Goal: Communication & Community: Connect with others

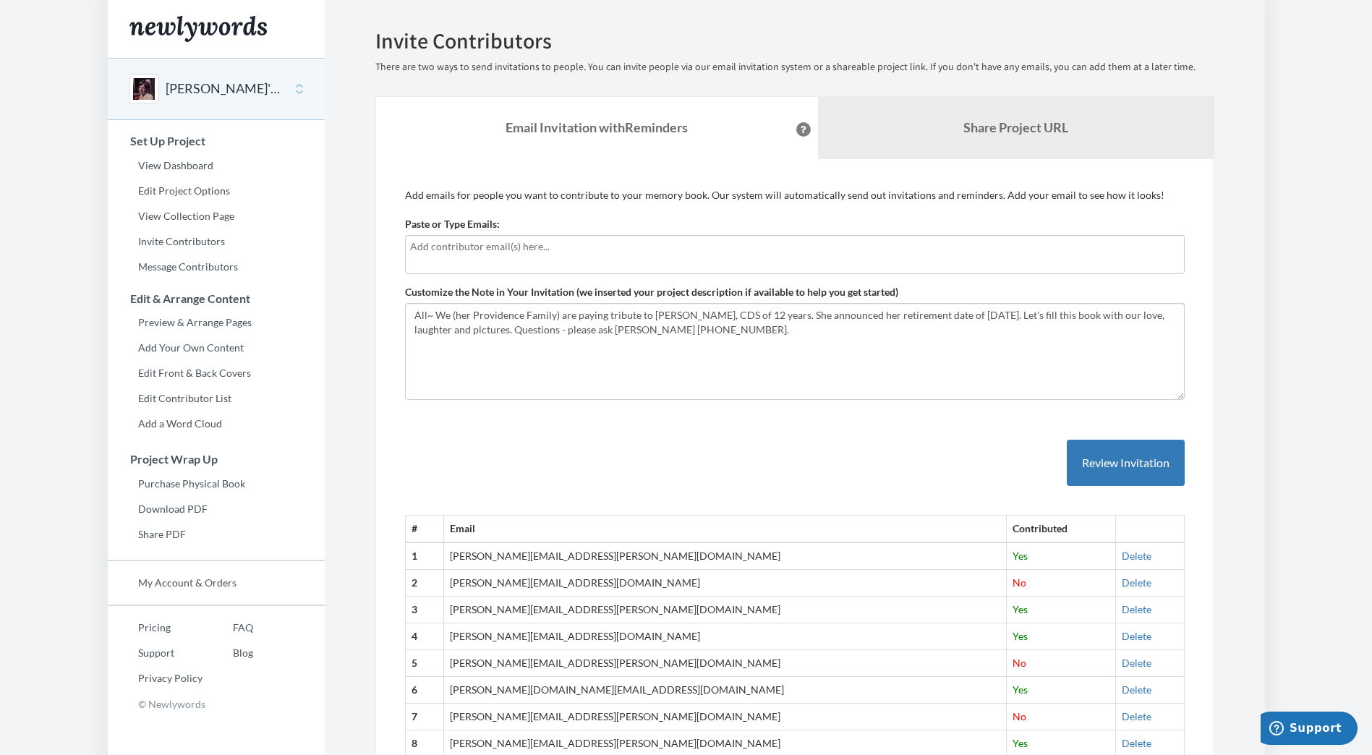
click at [184, 89] on button "[PERSON_NAME]'s Amazing Nursing Career - 47 years" at bounding box center [224, 89] width 117 height 19
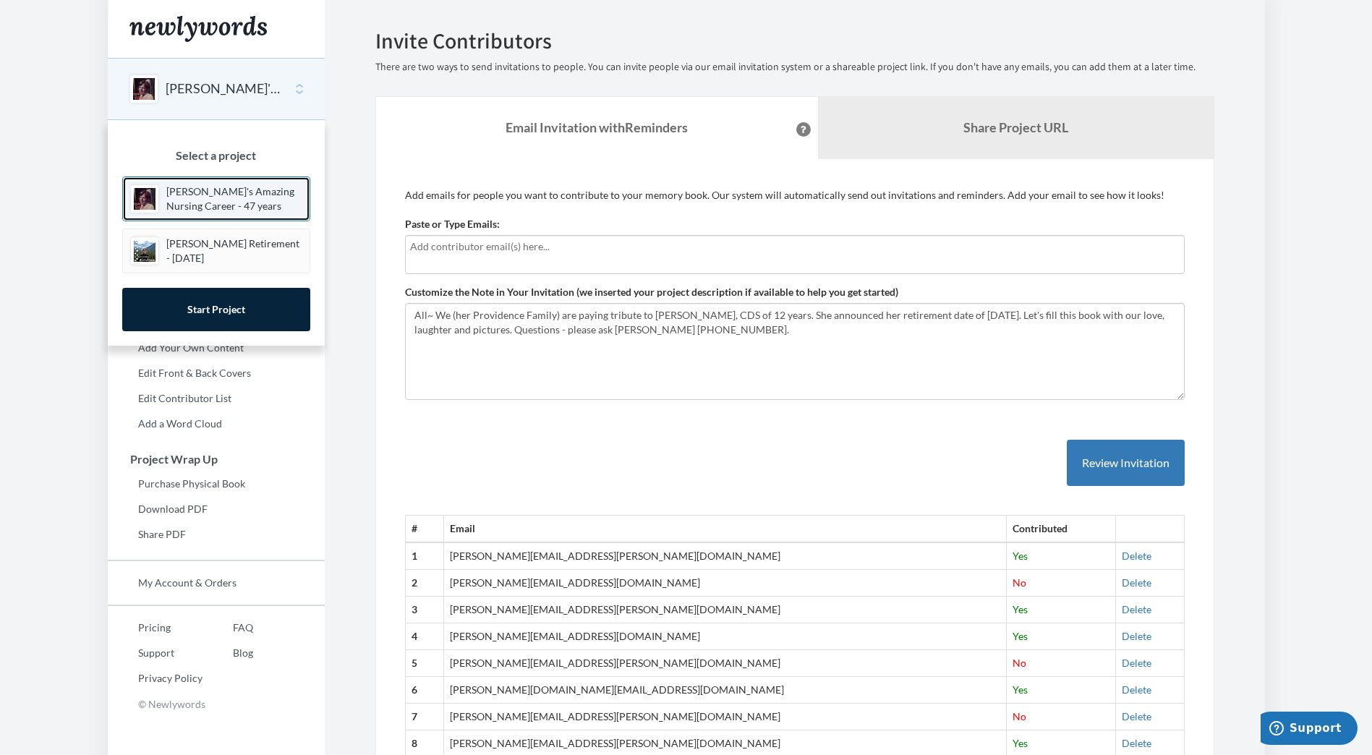
click at [195, 208] on p "[PERSON_NAME]'s Amazing Nursing Career - 47 years" at bounding box center [234, 198] width 136 height 29
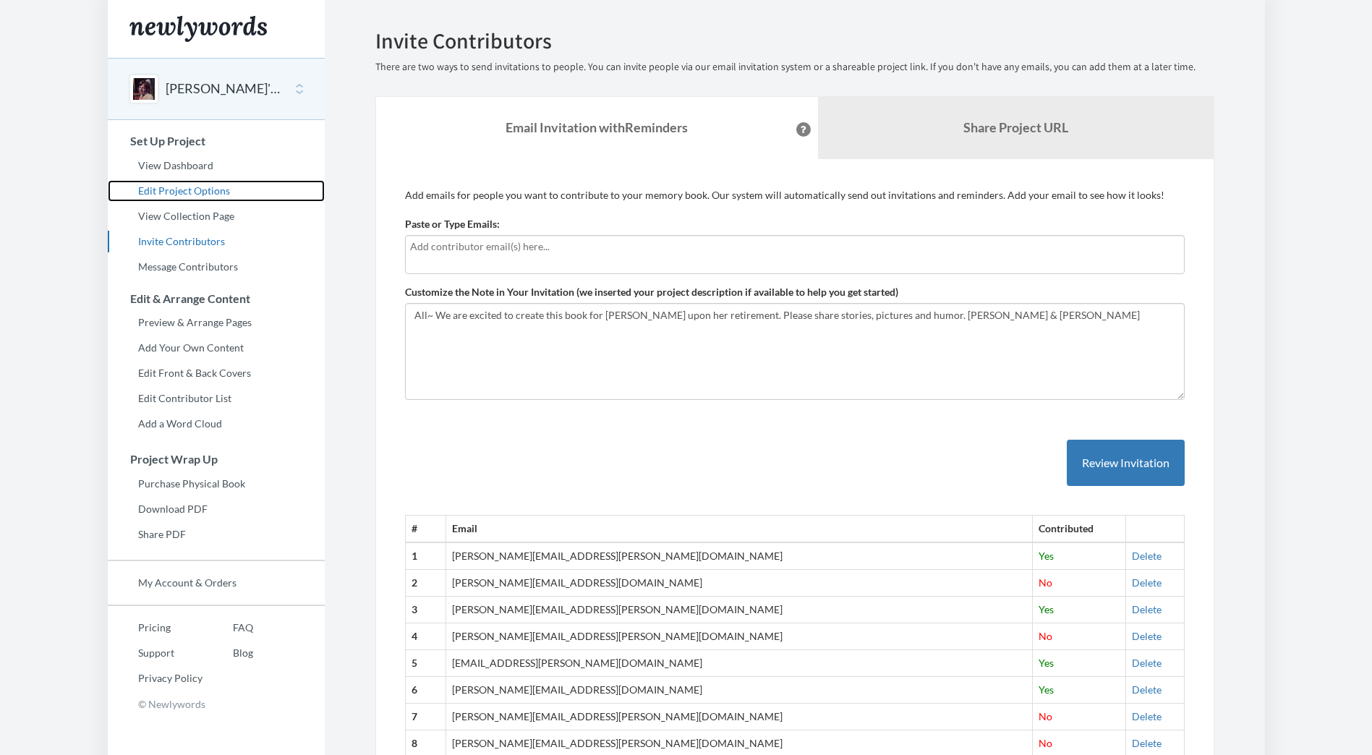
click at [163, 189] on link "Edit Project Options" at bounding box center [216, 191] width 217 height 22
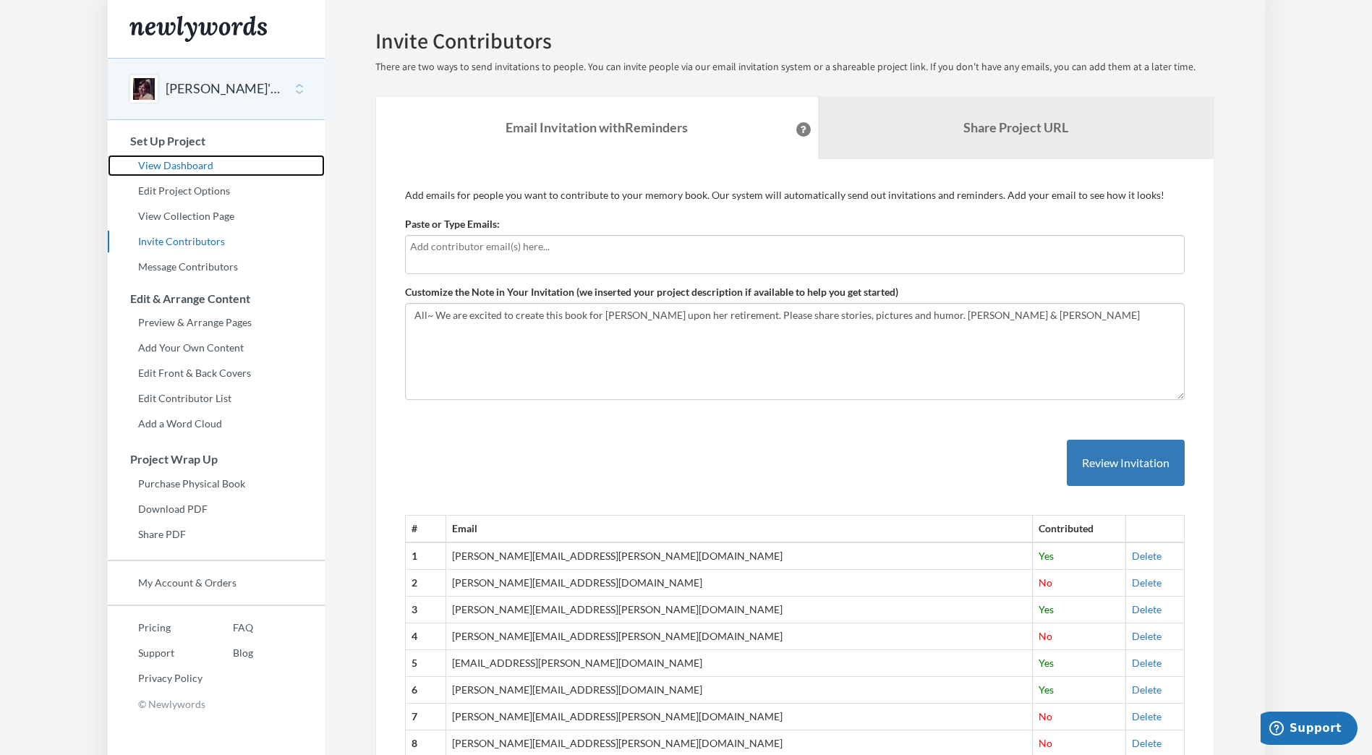
click at [195, 163] on link "View Dashboard" at bounding box center [216, 166] width 217 height 22
drag, startPoint x: 614, startPoint y: 558, endPoint x: 483, endPoint y: 551, distance: 131.1
click at [483, 551] on td "[PERSON_NAME][EMAIL_ADDRESS][PERSON_NAME][DOMAIN_NAME]" at bounding box center [739, 555] width 587 height 27
copy td "[PERSON_NAME][EMAIL_ADDRESS][PERSON_NAME][DOMAIN_NAME]"
click at [464, 239] on input "text" at bounding box center [795, 247] width 770 height 16
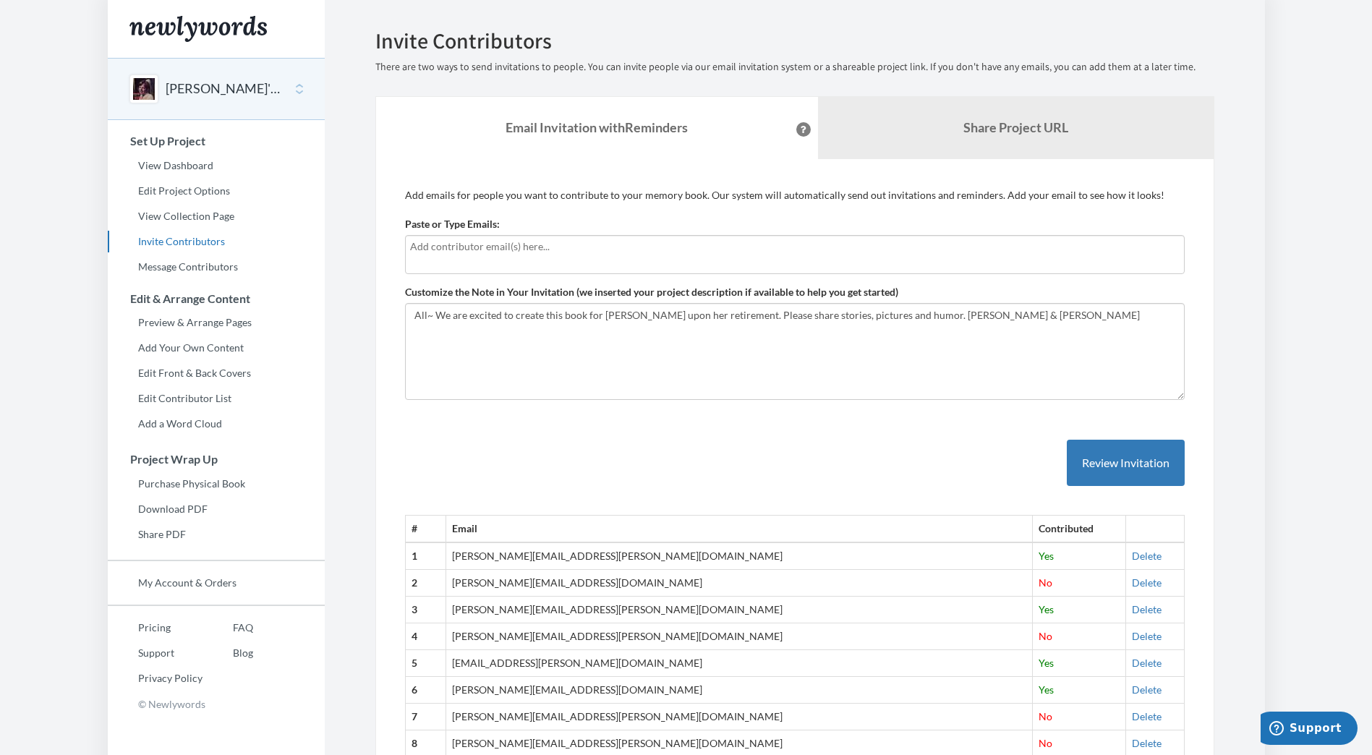
type input "[PERSON_NAME][EMAIL_ADDRESS][PERSON_NAME][DOMAIN_NAME]"
click at [1104, 467] on button "Review Invitation" at bounding box center [1126, 463] width 118 height 47
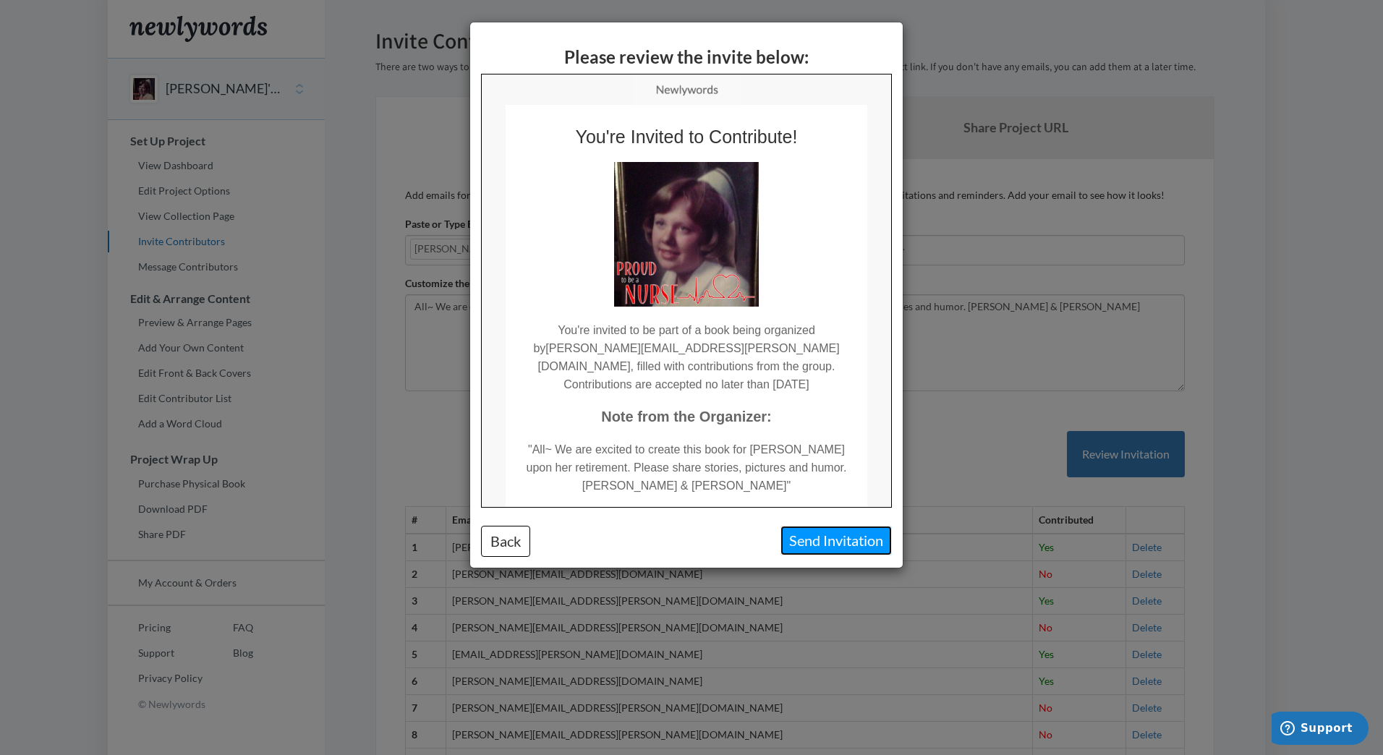
click at [827, 546] on button "Send Invitation" at bounding box center [835, 541] width 111 height 30
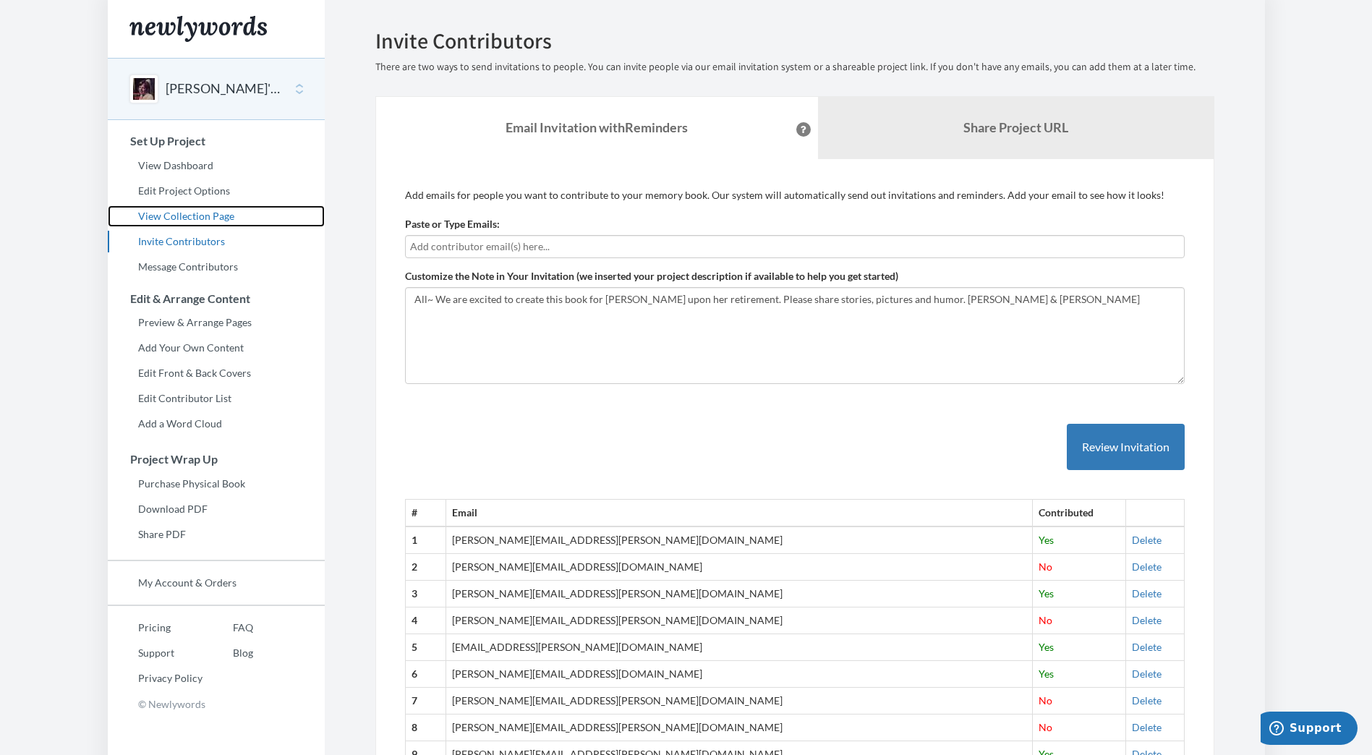
click at [160, 216] on link "View Collection Page" at bounding box center [216, 216] width 217 height 22
